Goal: Task Accomplishment & Management: Use online tool/utility

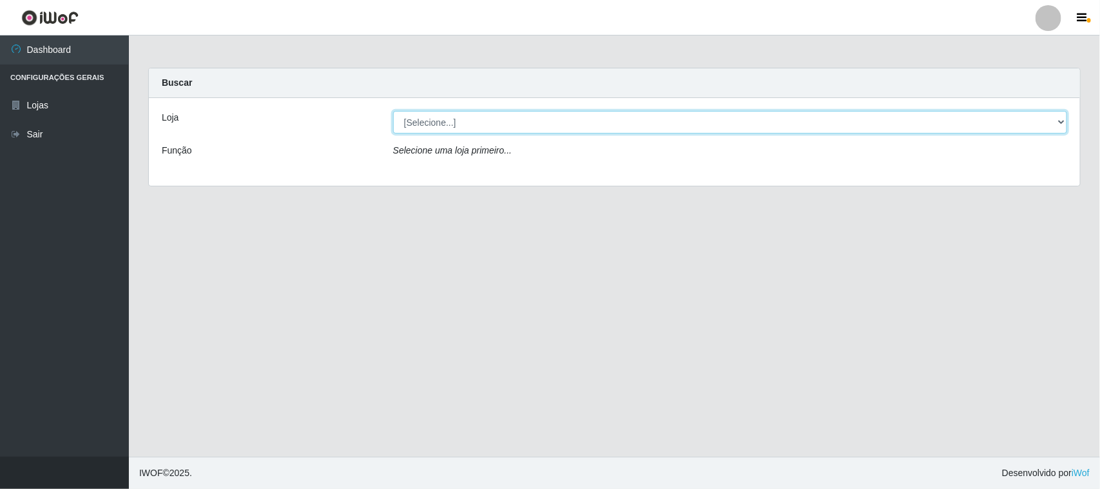
click at [474, 118] on select "[Selecione...] Hiper Queiroz - [GEOGRAPHIC_DATA]" at bounding box center [730, 122] width 674 height 23
select select "515"
click at [393, 111] on select "[Selecione...] Hiper Queiroz - [GEOGRAPHIC_DATA]" at bounding box center [730, 122] width 674 height 23
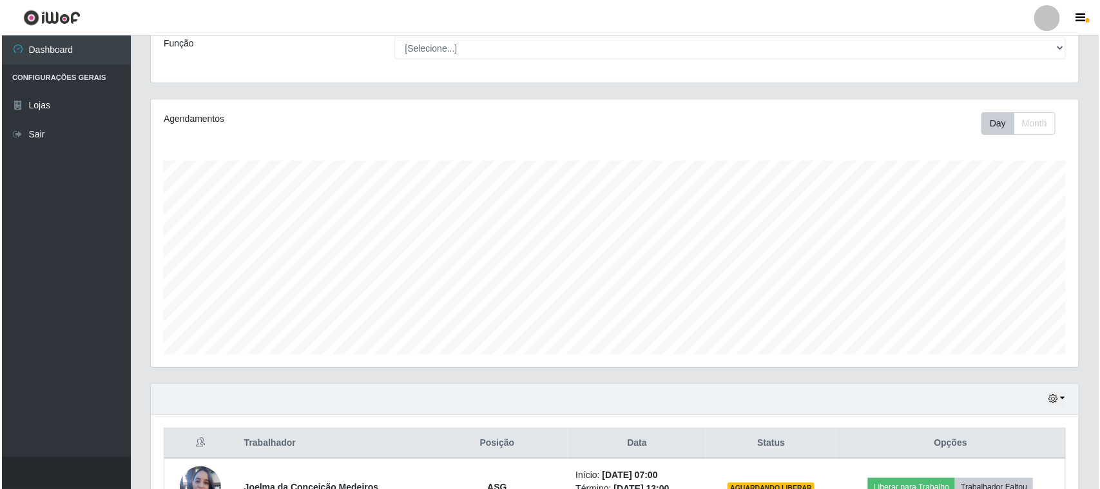
scroll to position [253, 0]
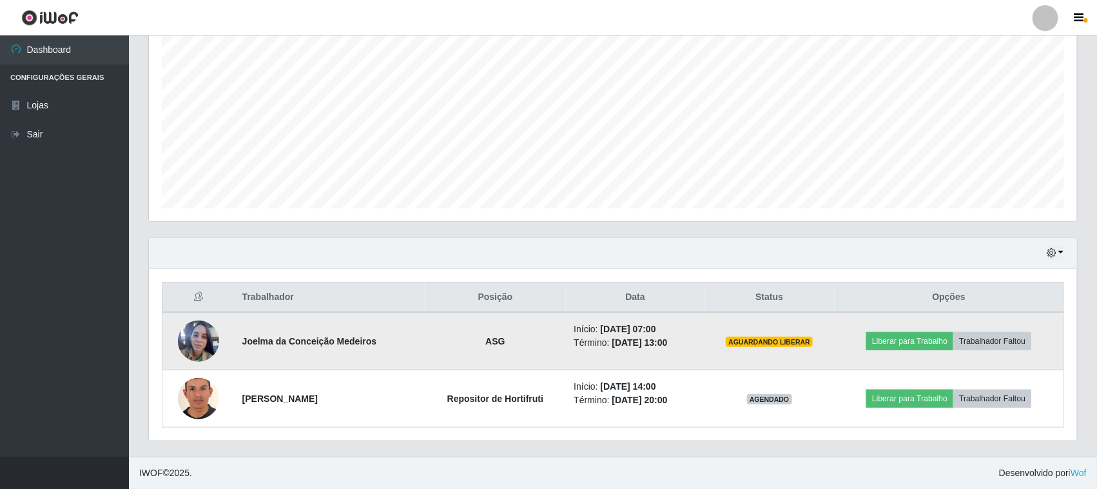
click at [915, 351] on td "Liberar para Trabalho Trabalhador Faltou" at bounding box center [949, 341] width 229 height 58
click at [920, 337] on button "Liberar para Trabalho" at bounding box center [909, 341] width 87 height 18
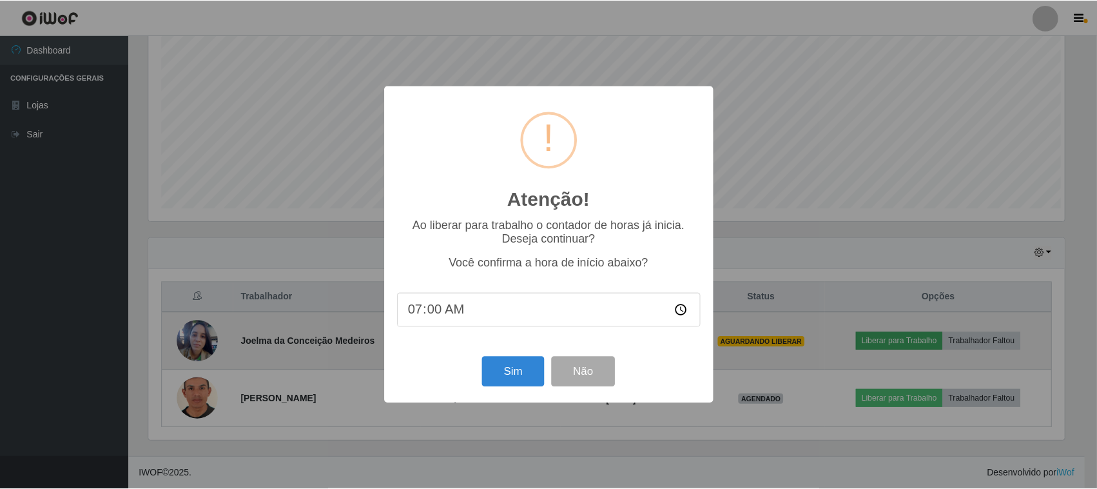
scroll to position [268, 919]
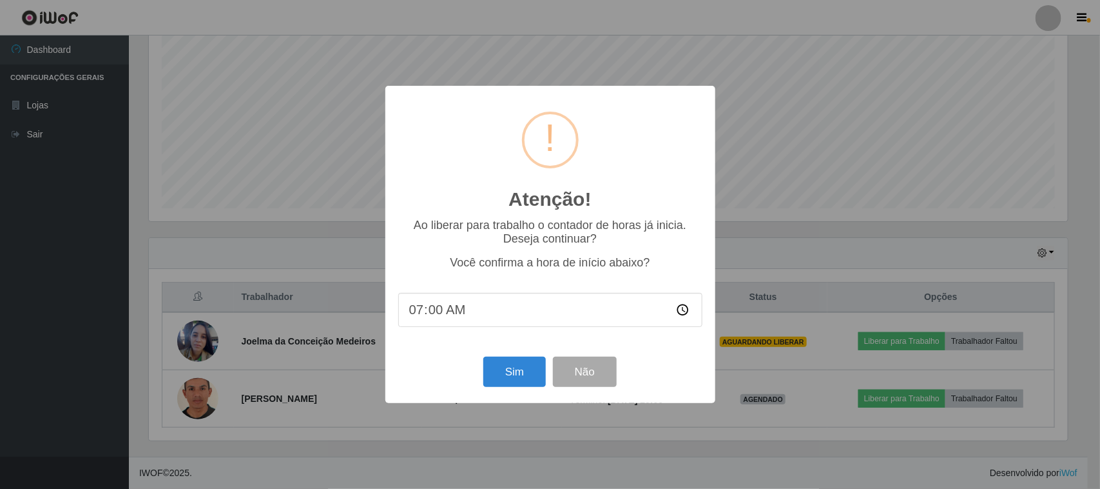
click at [494, 311] on input "07:00" at bounding box center [550, 310] width 304 height 34
click at [456, 308] on input "07:00" at bounding box center [550, 310] width 304 height 34
click at [446, 309] on input "07:00" at bounding box center [550, 310] width 304 height 34
drag, startPoint x: 446, startPoint y: 309, endPoint x: 440, endPoint y: 314, distance: 7.3
click at [445, 309] on input "07:00" at bounding box center [550, 310] width 304 height 34
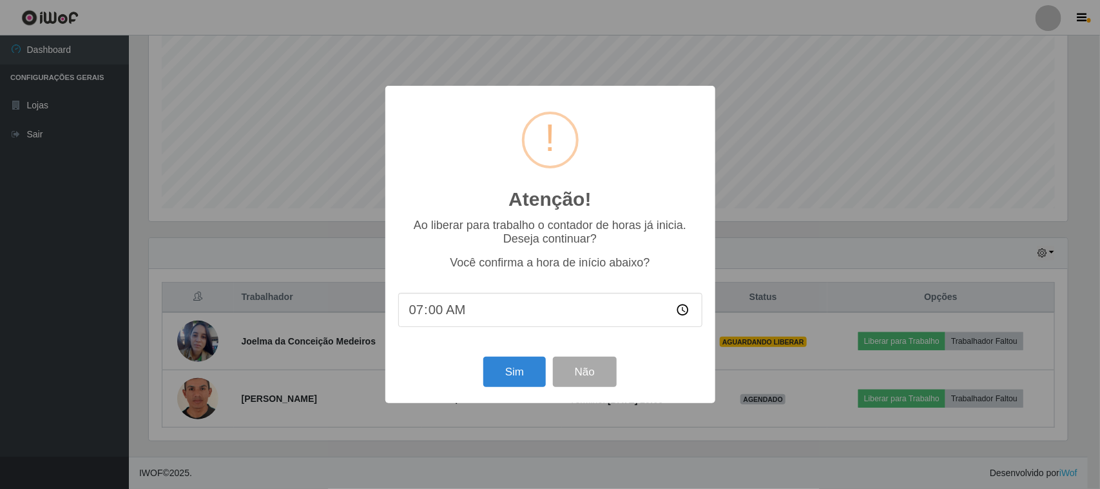
click at [437, 316] on input "07:00" at bounding box center [550, 310] width 304 height 34
type input "07:07"
click at [523, 367] on button "Sim" at bounding box center [514, 371] width 63 height 30
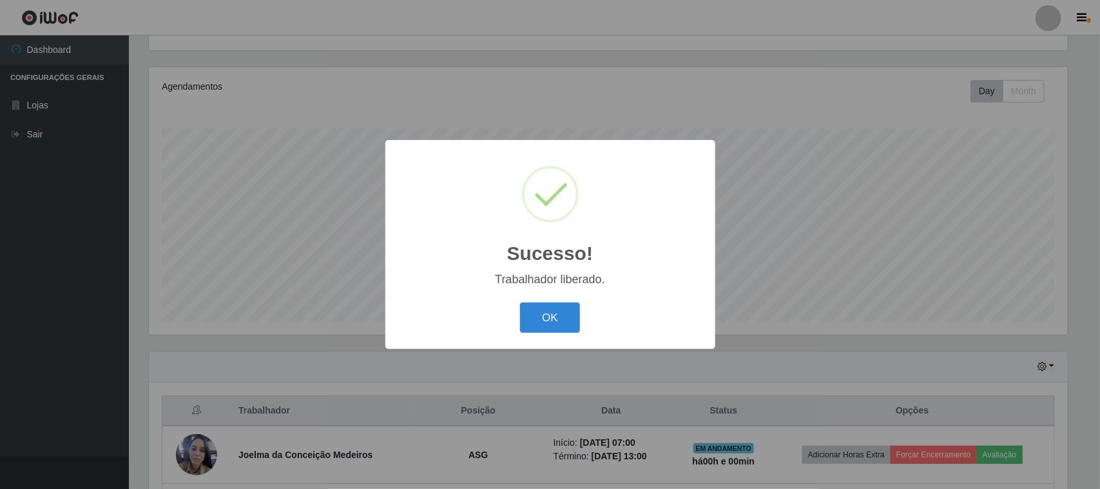
click at [562, 292] on div "Sucesso! × Trabalhador liberado. OK Cancel" at bounding box center [550, 244] width 330 height 209
click at [553, 317] on button "OK" at bounding box center [550, 317] width 60 height 30
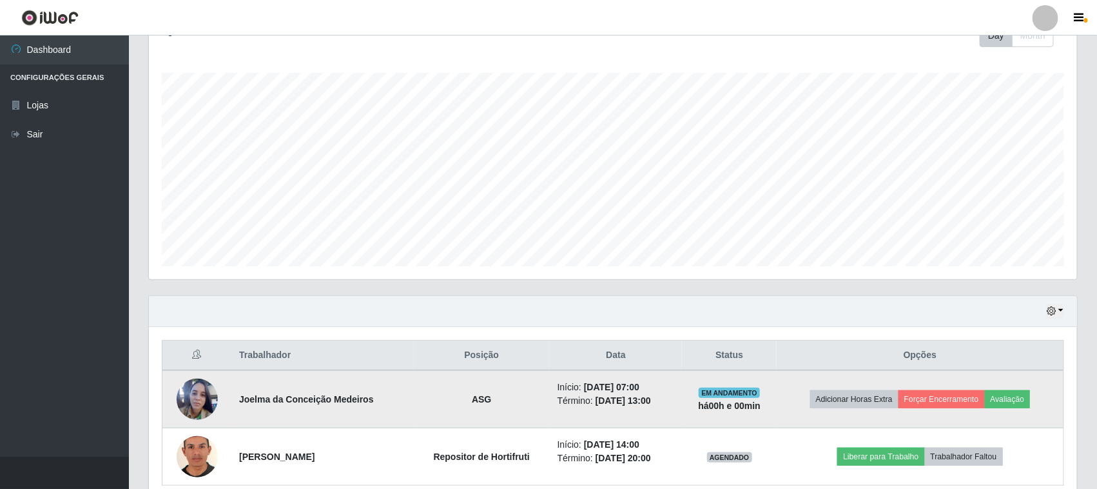
scroll to position [253, 0]
